Goal: Task Accomplishment & Management: Manage account settings

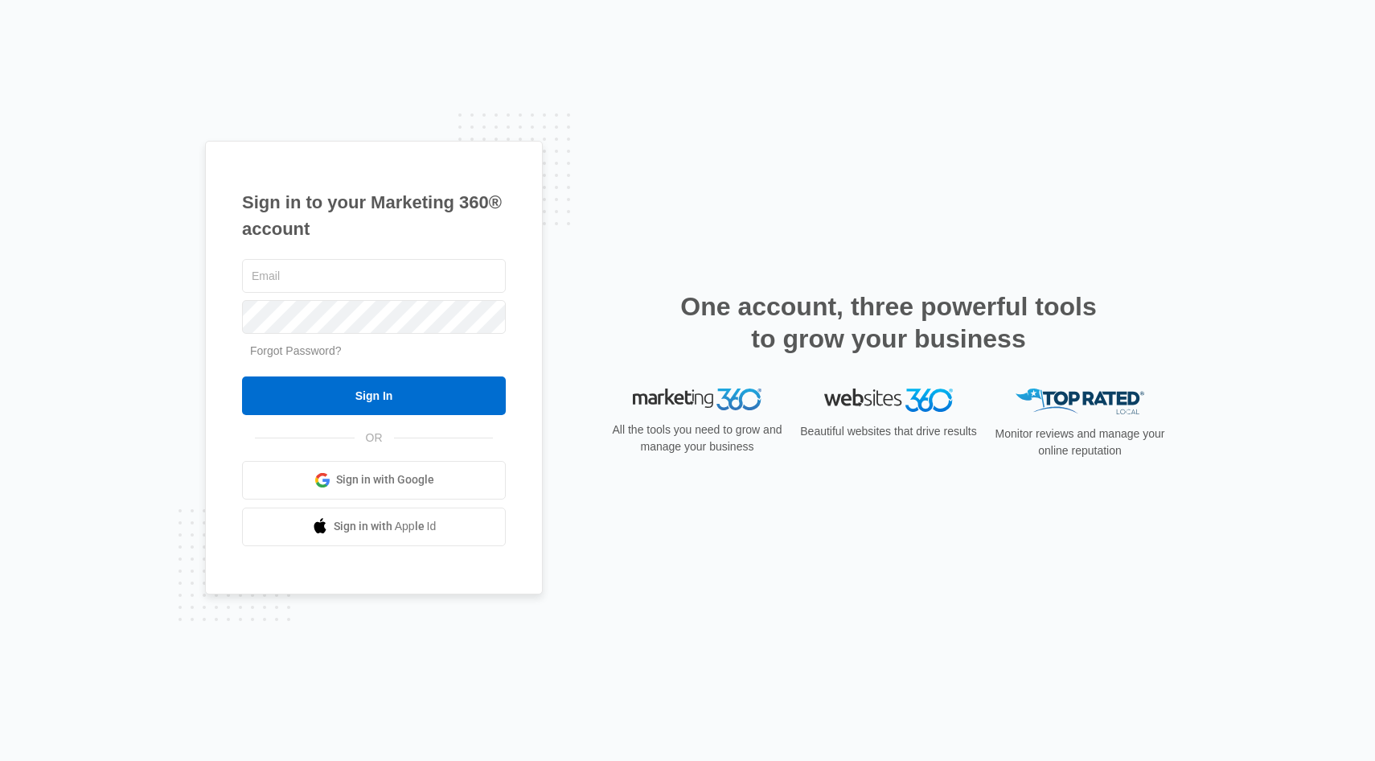
type input "[PERSON_NAME][EMAIL_ADDRESS][DOMAIN_NAME]"
drag, startPoint x: 106, startPoint y: 382, endPoint x: 195, endPoint y: 382, distance: 89.2
click at [106, 382] on div "Sign in to your Marketing 360® account joe@leadclearanceinc.com Forgot Password…" at bounding box center [687, 380] width 1375 height 761
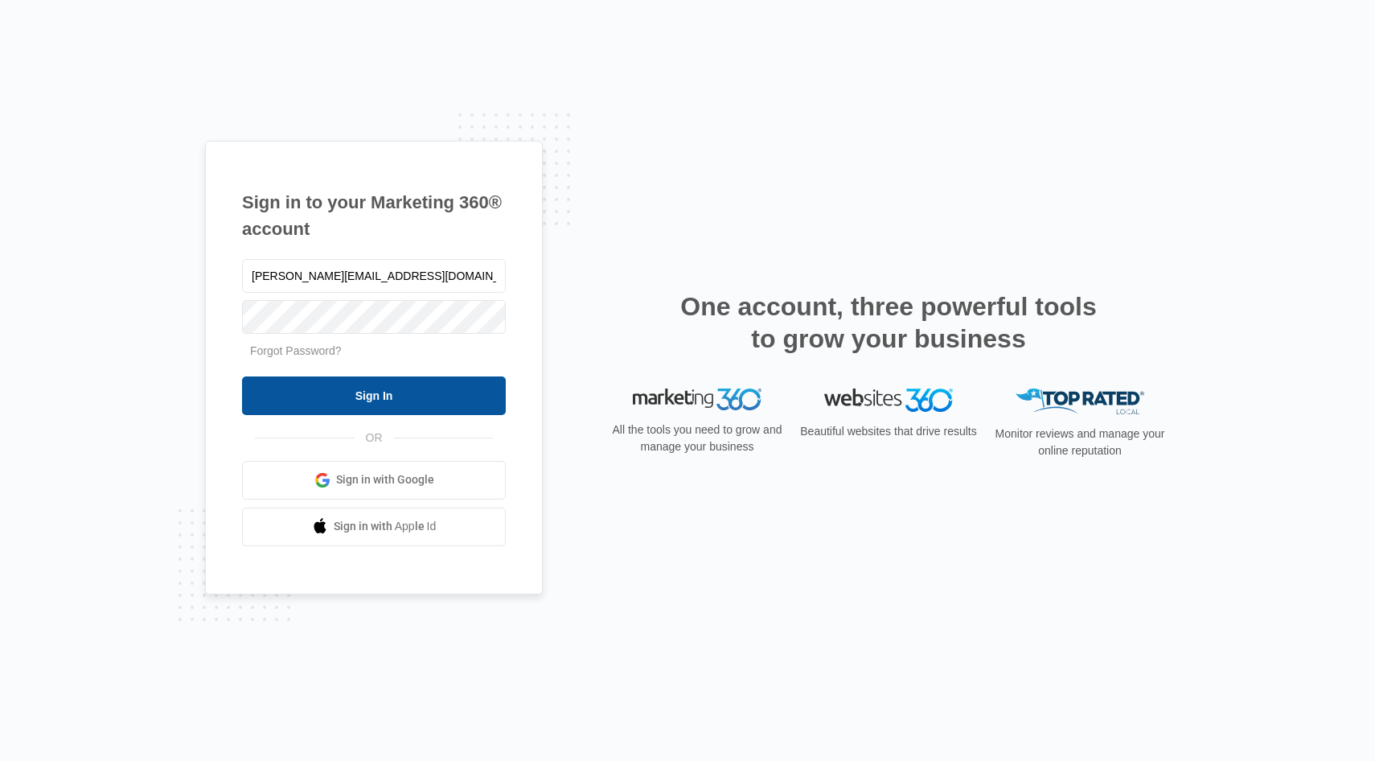
click at [379, 412] on input "Sign In" at bounding box center [374, 395] width 264 height 39
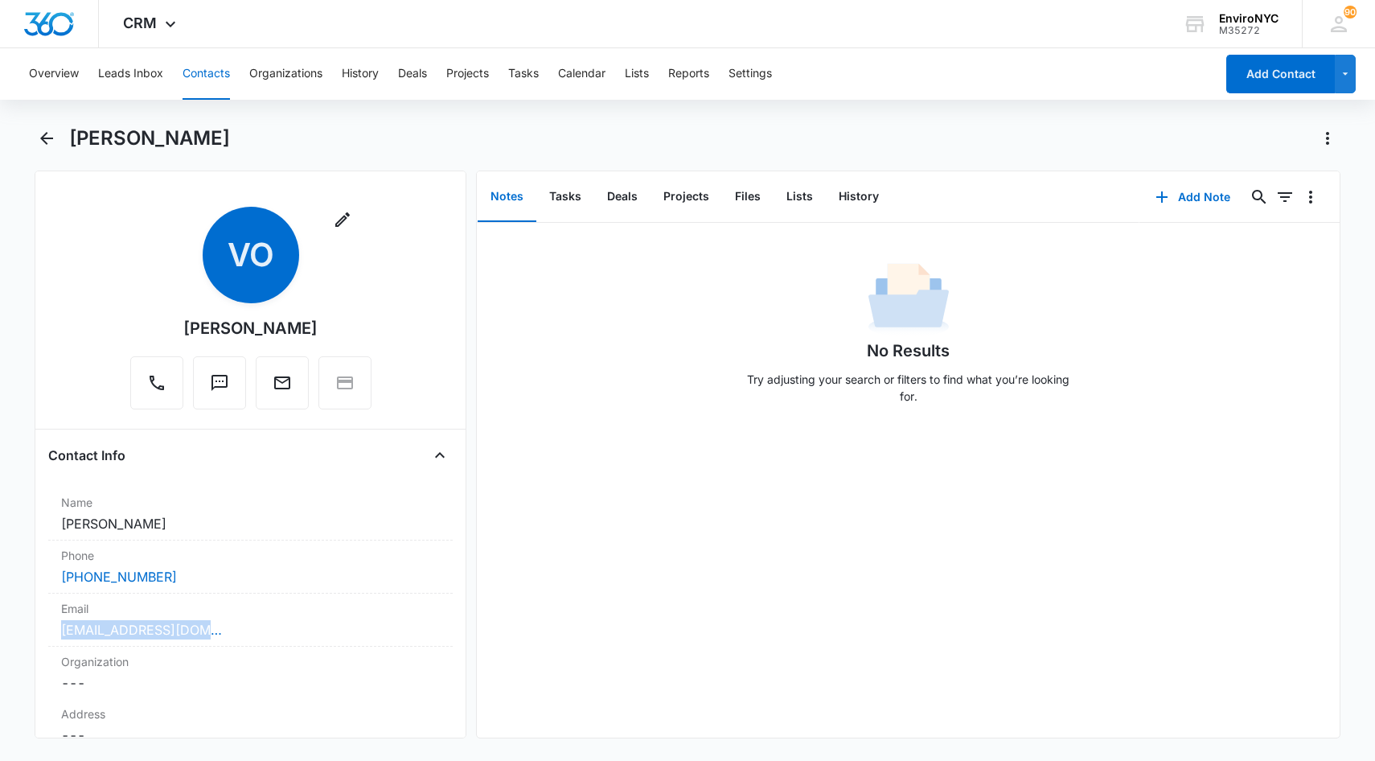
drag, startPoint x: 218, startPoint y: 634, endPoint x: 2, endPoint y: 625, distance: 216.5
click at [2, 625] on main "[PERSON_NAME] Remove VO [PERSON_NAME] Contact Info Name Cancel Save Changes [PE…" at bounding box center [687, 441] width 1375 height 632
drag, startPoint x: 2, startPoint y: 625, endPoint x: 78, endPoint y: 624, distance: 76.4
copy link "[EMAIL_ADDRESS][DOMAIN_NAME]"
click at [43, 139] on icon "Back" at bounding box center [46, 138] width 13 height 13
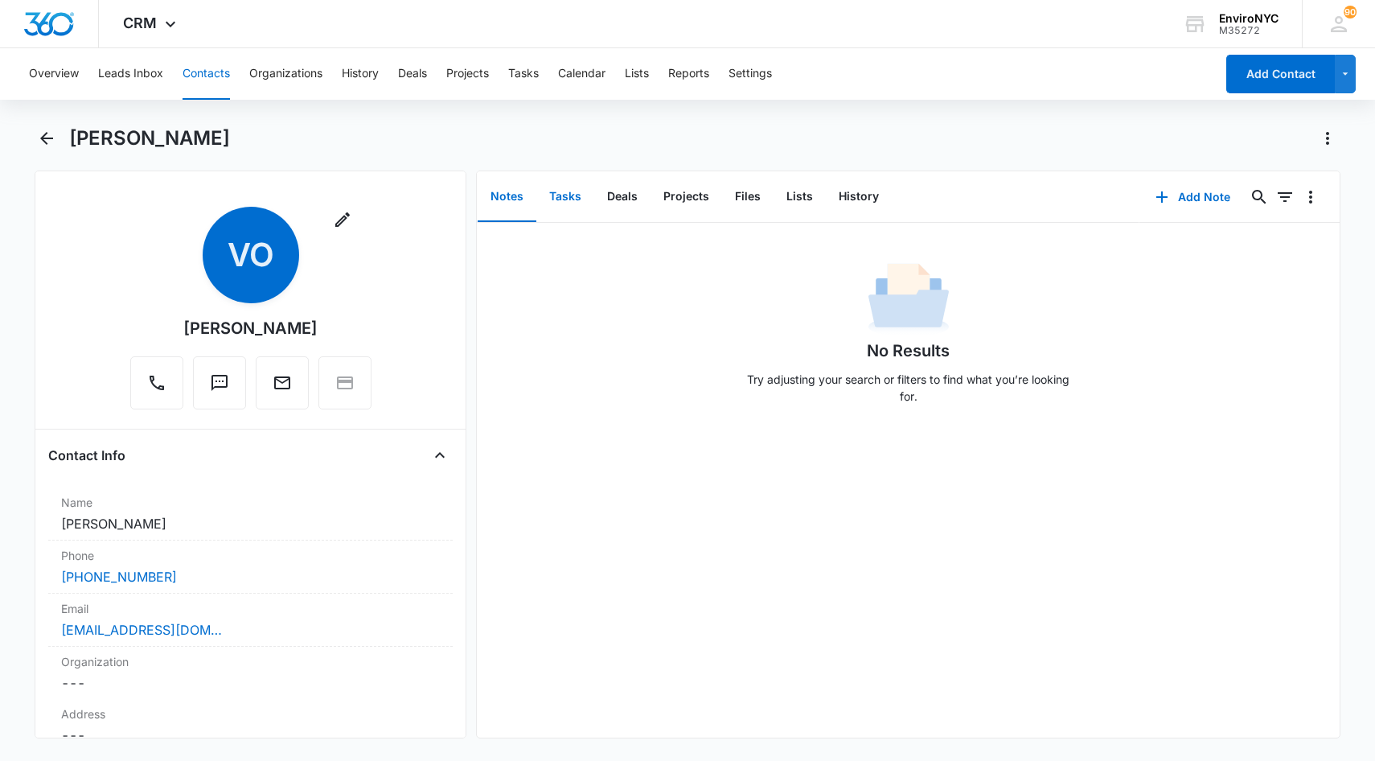
click at [567, 189] on button "Tasks" at bounding box center [565, 197] width 58 height 50
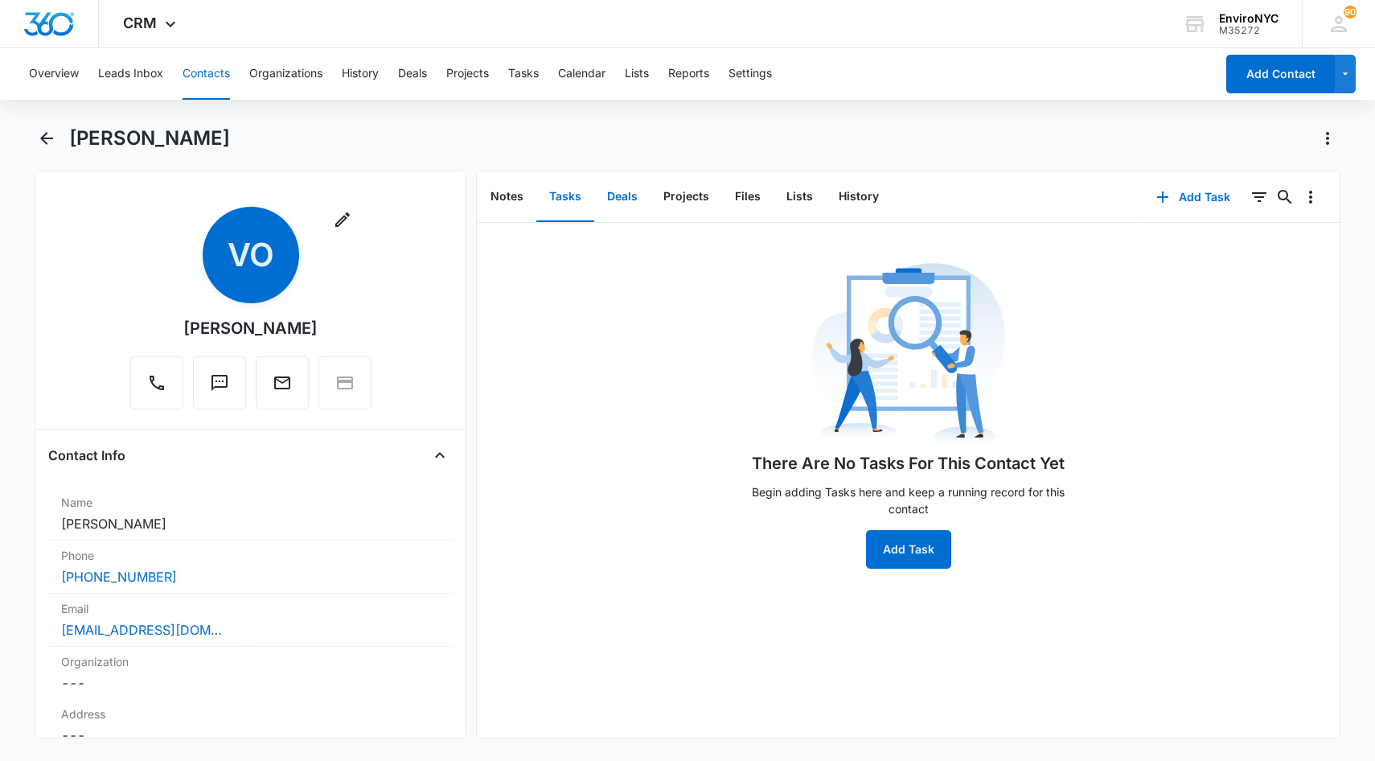
click at [617, 196] on button "Deals" at bounding box center [622, 197] width 56 height 50
click at [679, 196] on button "Projects" at bounding box center [686, 197] width 72 height 50
